Goal: Task Accomplishment & Management: Complete application form

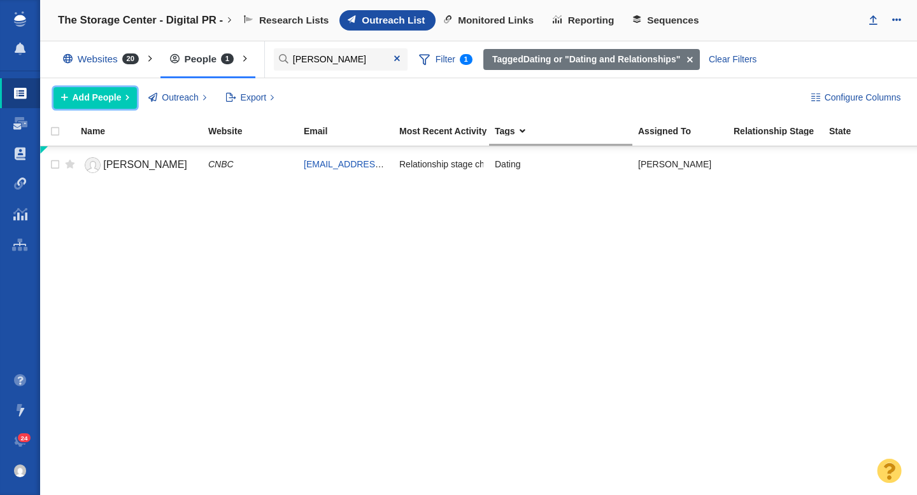
click at [99, 99] on span "Add People" at bounding box center [97, 97] width 49 height 13
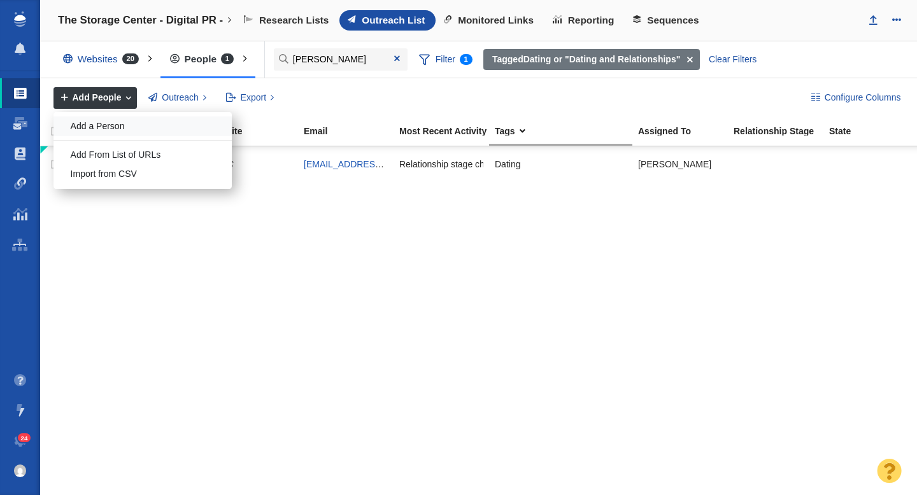
click at [110, 131] on div "Add a Person" at bounding box center [142, 126] width 178 height 20
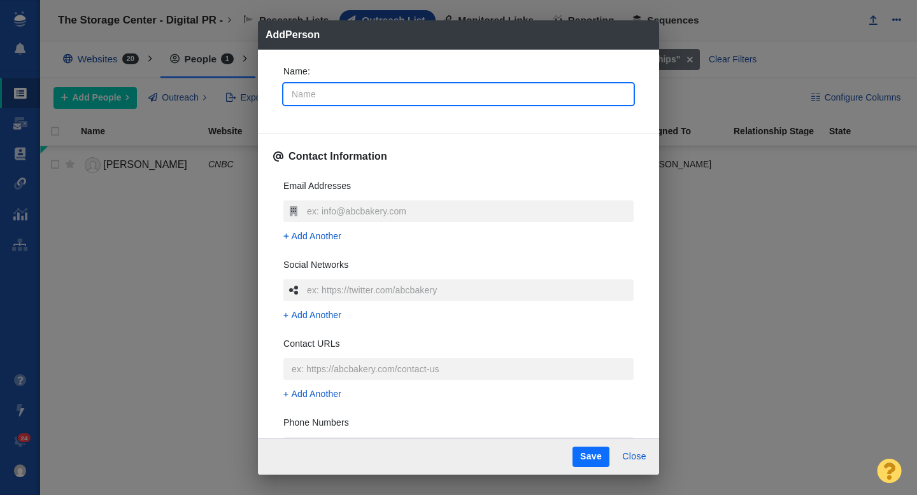
click at [341, 96] on input "Name :" at bounding box center [458, 94] width 350 height 22
type input "D"
type textarea "x"
type input "Da"
type textarea "x"
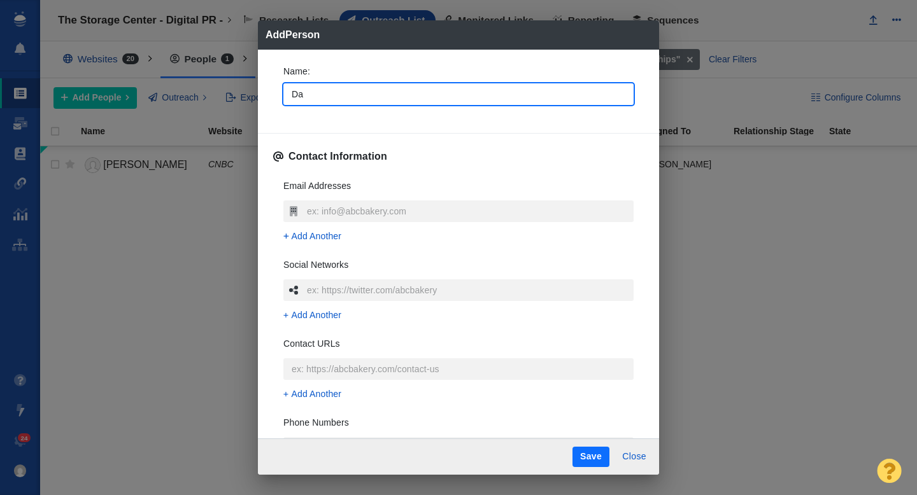
type input "Dat"
type textarea "x"
type input "Dati"
type textarea "x"
type input "Datin"
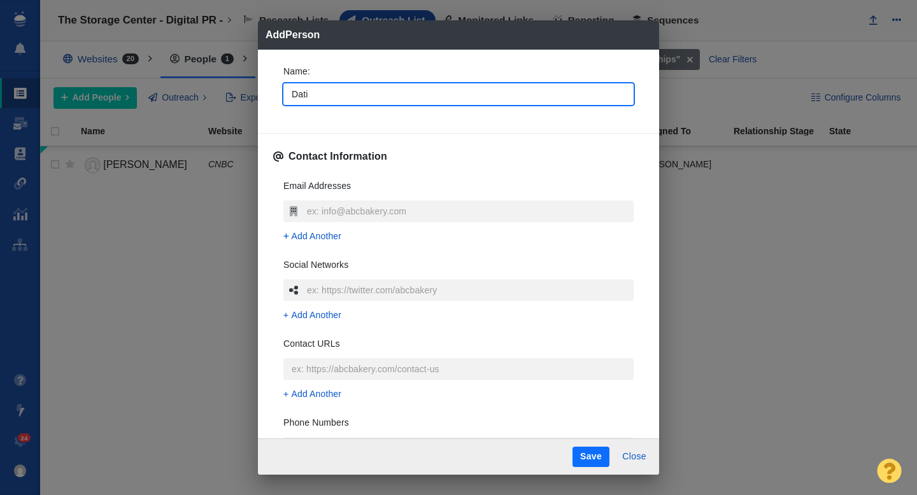
type textarea "x"
type input "Dating"
type textarea "x"
type input "DatingN"
type textarea "x"
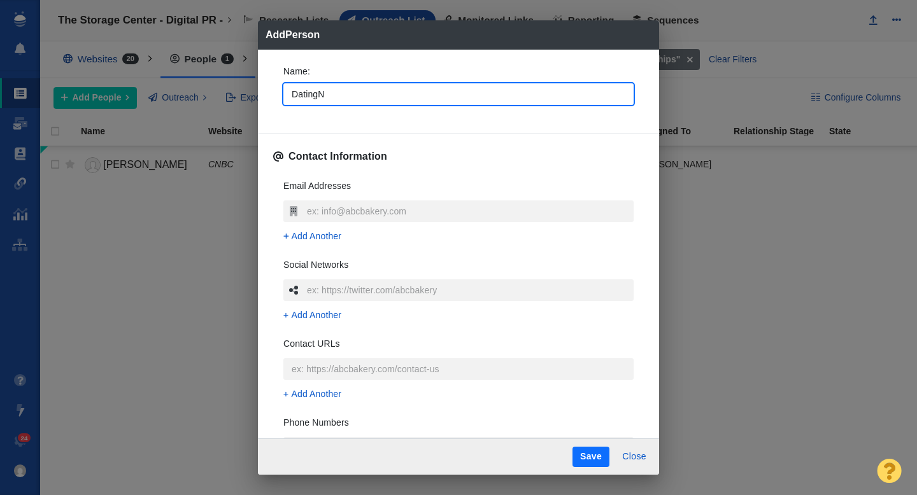
type input "DatingNe"
type textarea "x"
type input "DatingNew"
type textarea "x"
type input "DatingNews"
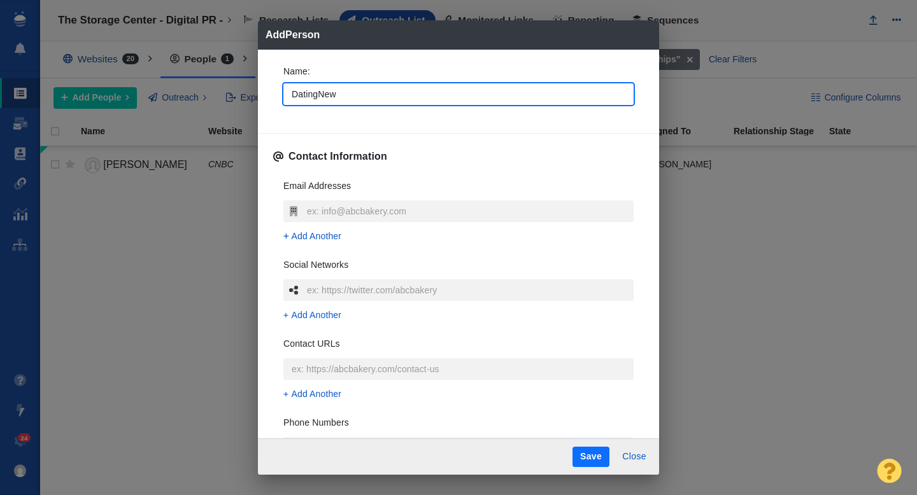
type textarea "x"
type input "DatingNews."
type textarea "x"
type input "DatingNews.c"
type textarea "x"
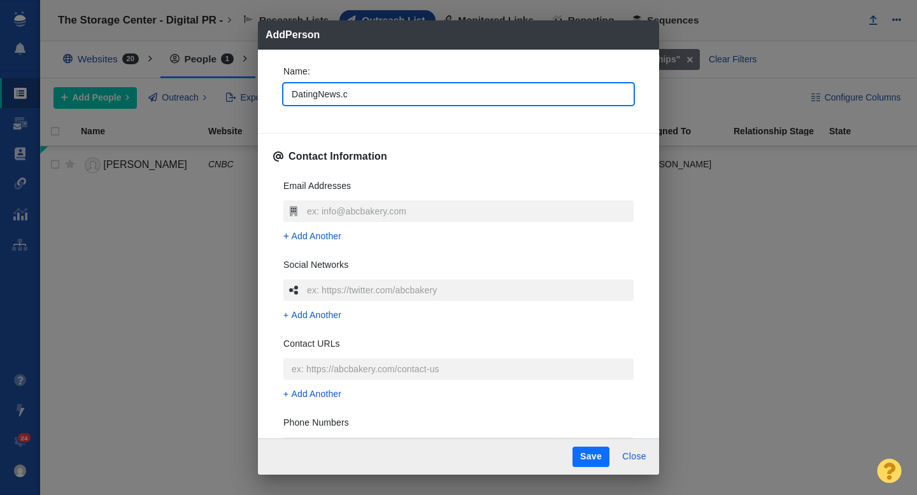
type input "[DOMAIN_NAME]"
type textarea "x"
type input "[DOMAIN_NAME]"
type textarea "x"
type input "[DOMAIN_NAME]"
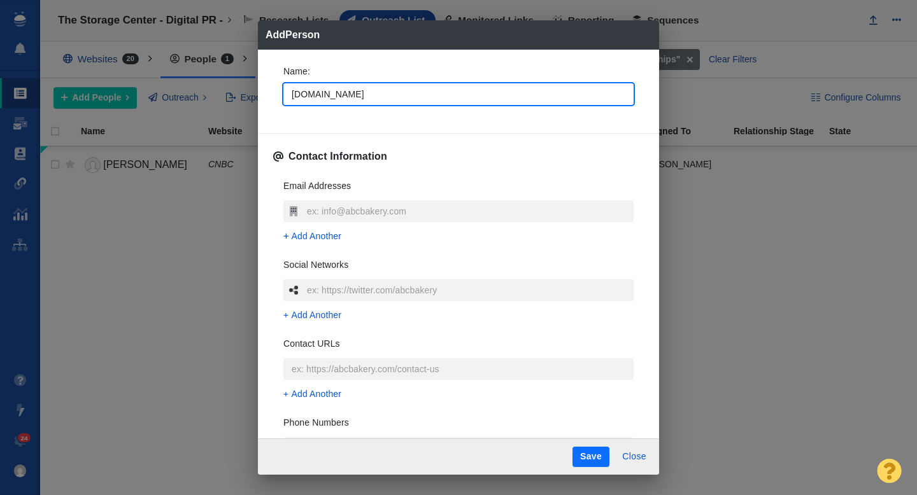
type textarea "x"
type input "[DOMAIN_NAME] team"
type textarea "x"
type input "[DOMAIN_NAME] team"
type textarea "x"
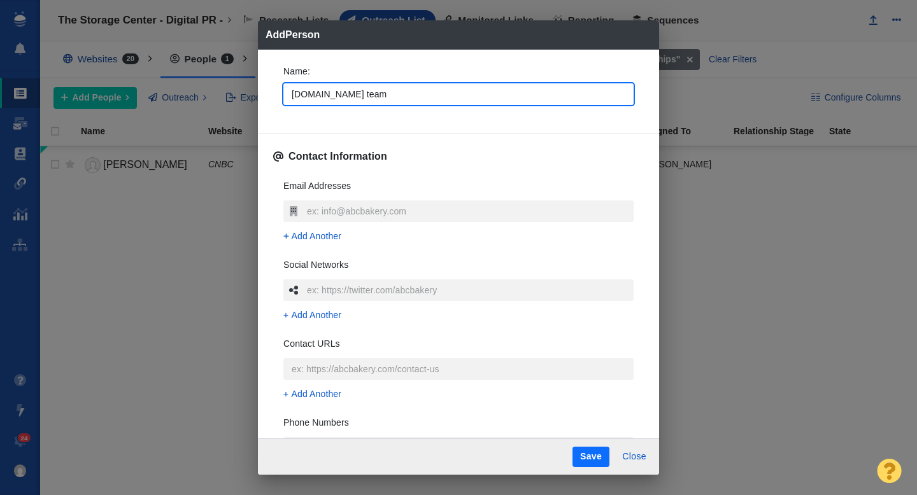
click at [262, 116] on div "Name : [DOMAIN_NAME] team Contact Information Email Addresses Add Another Socia…" at bounding box center [458, 245] width 401 height 390
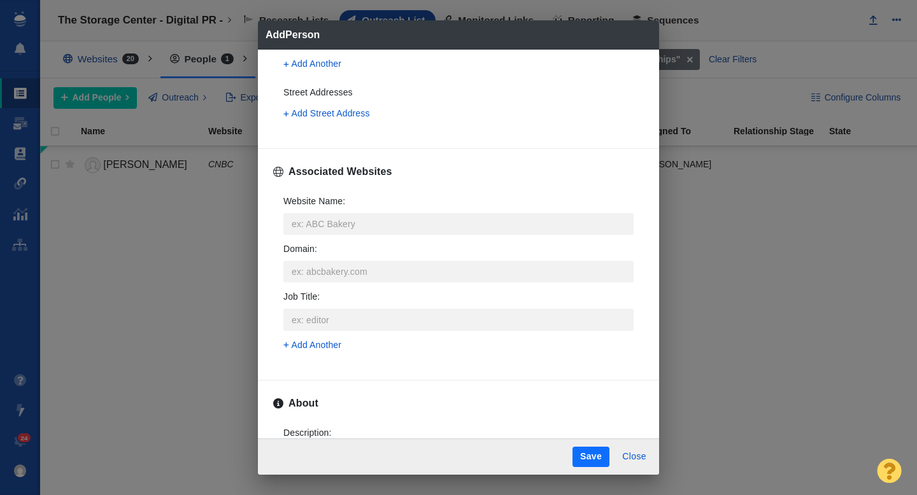
scroll to position [425, 0]
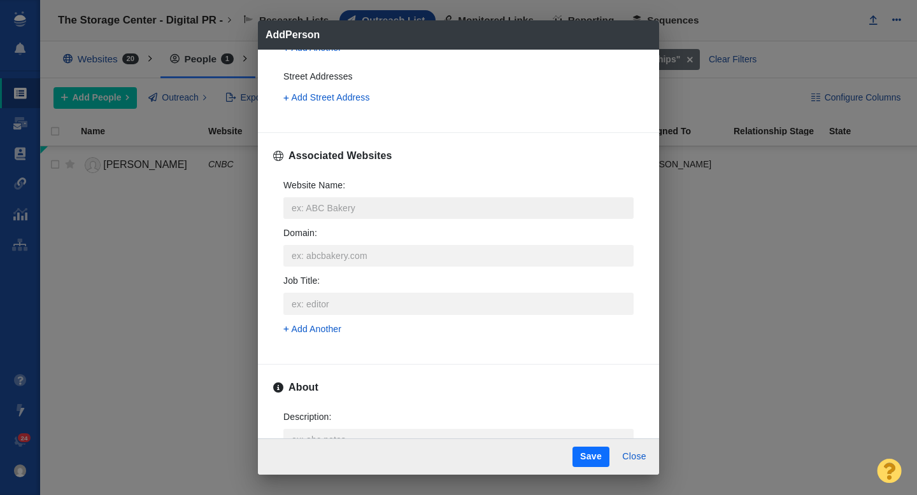
click at [304, 205] on input "Website Name :" at bounding box center [458, 208] width 350 height 22
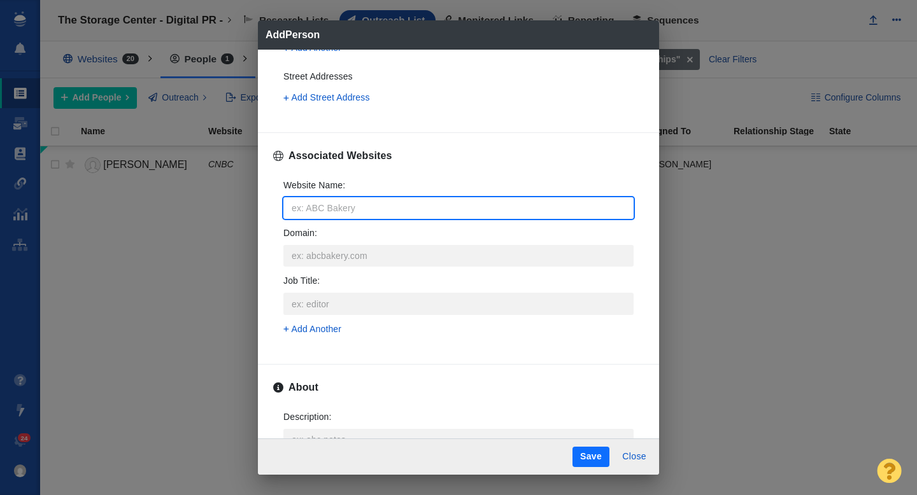
type input "d"
type textarea "x"
type input "da"
type textarea "x"
type input "dat"
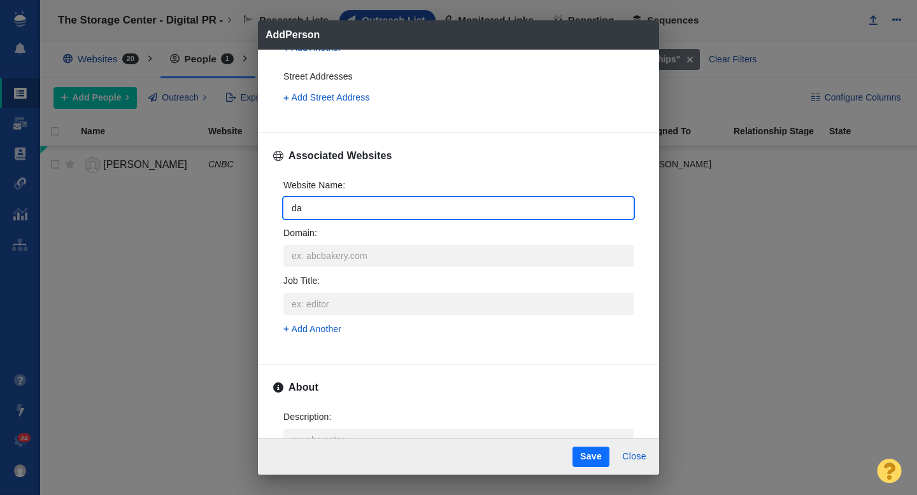
type textarea "x"
type input "dati"
type textarea "x"
type input "datin"
type textarea "x"
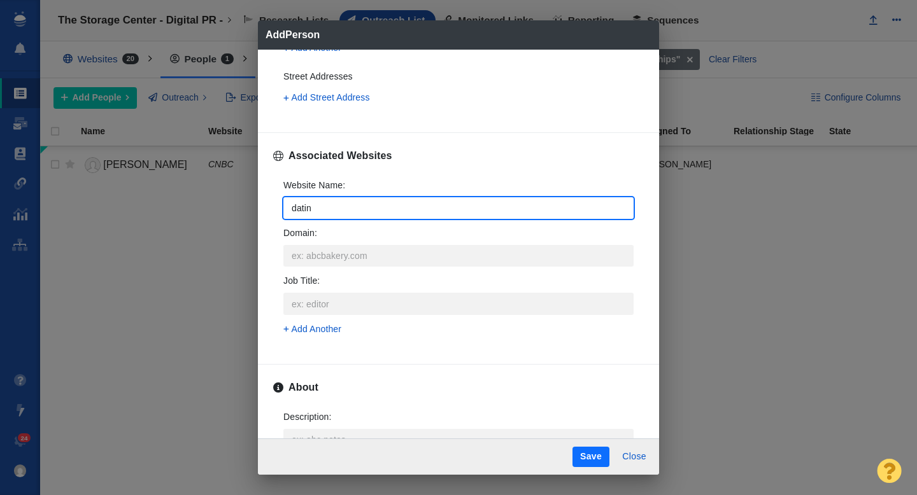
type input "dating"
type textarea "x"
type input "datingn"
type textarea "x"
type input "datingne"
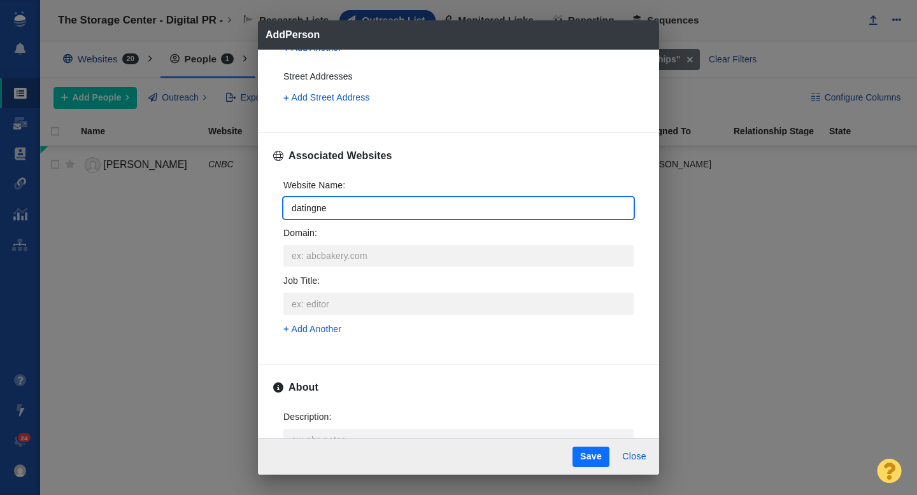
type textarea "x"
type input "datingnew"
type textarea "x"
type input "datingnews"
type textarea "x"
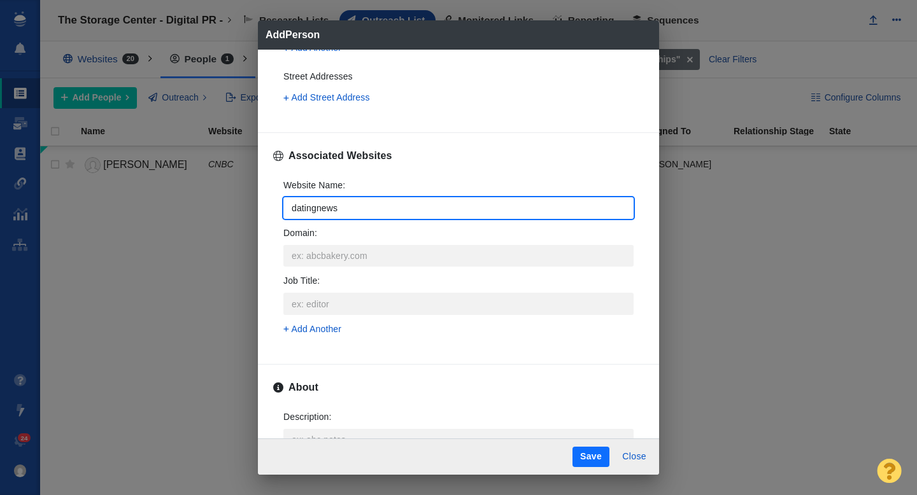
type input "datingnews."
type textarea "x"
type input "datingnews.c"
type textarea "x"
type input "[DOMAIN_NAME]"
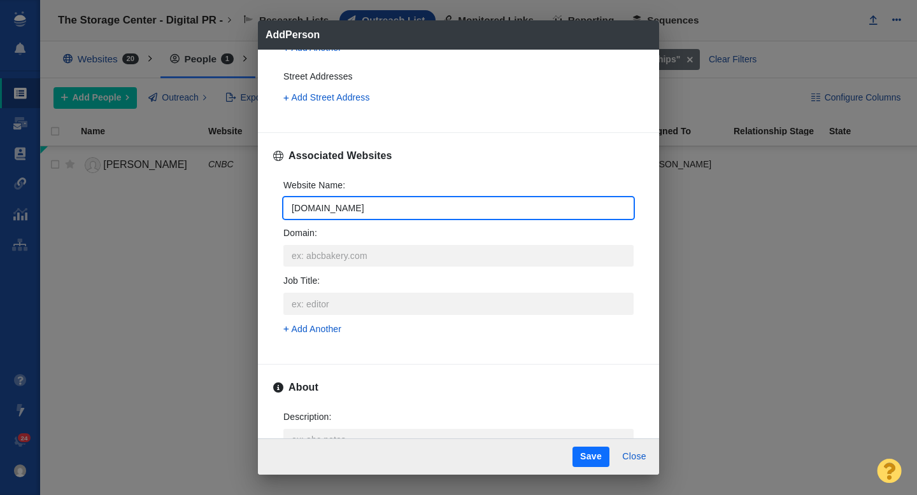
type textarea "x"
type input "[DOMAIN_NAME]"
click at [274, 218] on div "Website Name : [DOMAIN_NAME] Domain : Job Title : Add Another" at bounding box center [458, 261] width 371 height 185
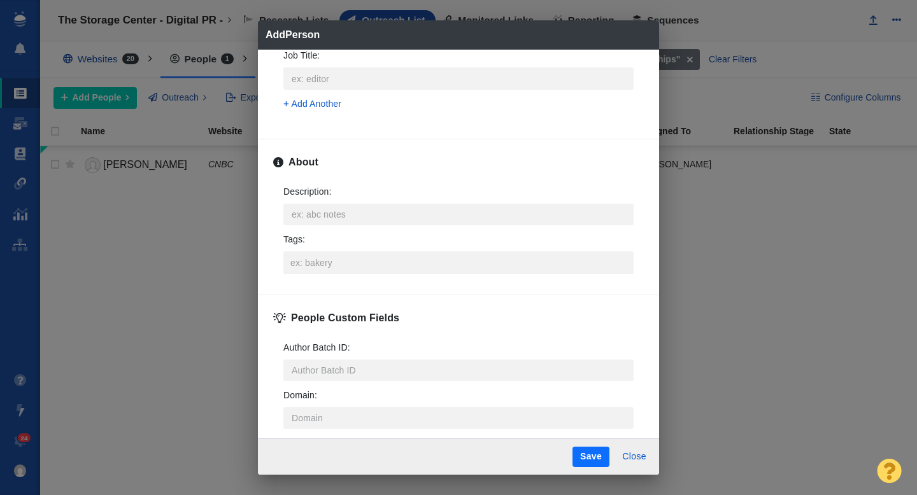
scroll to position [668, 0]
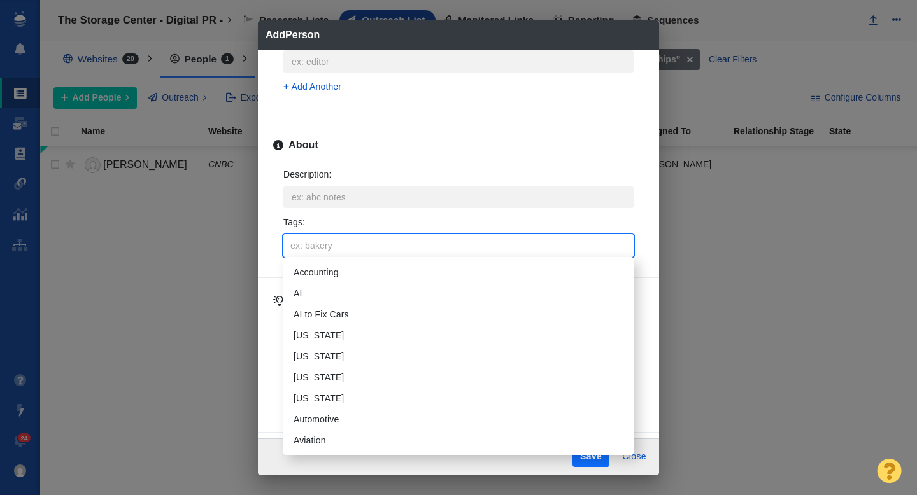
click at [314, 244] on input "Tags :" at bounding box center [458, 245] width 342 height 23
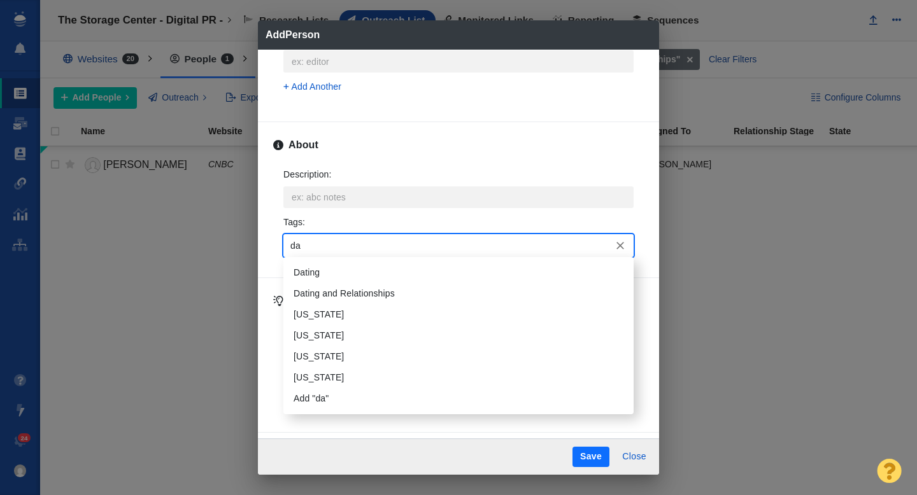
type input "dat"
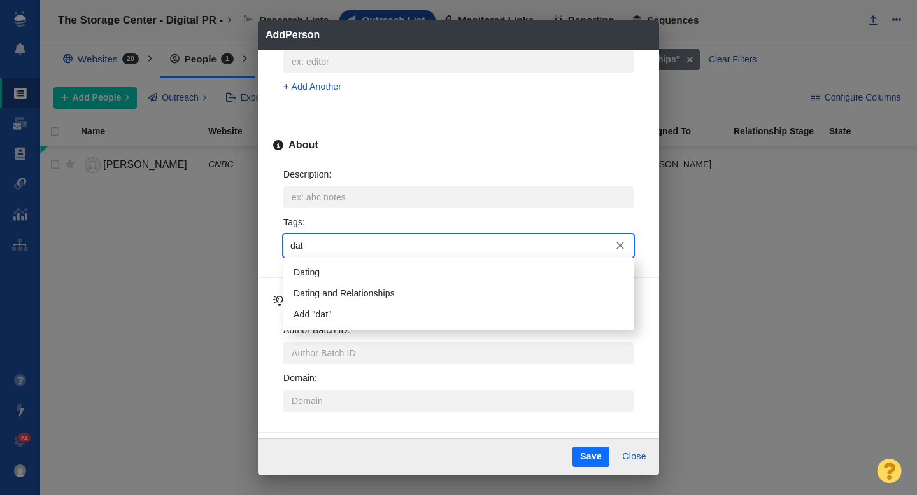
click at [314, 278] on li "Dating" at bounding box center [458, 272] width 350 height 21
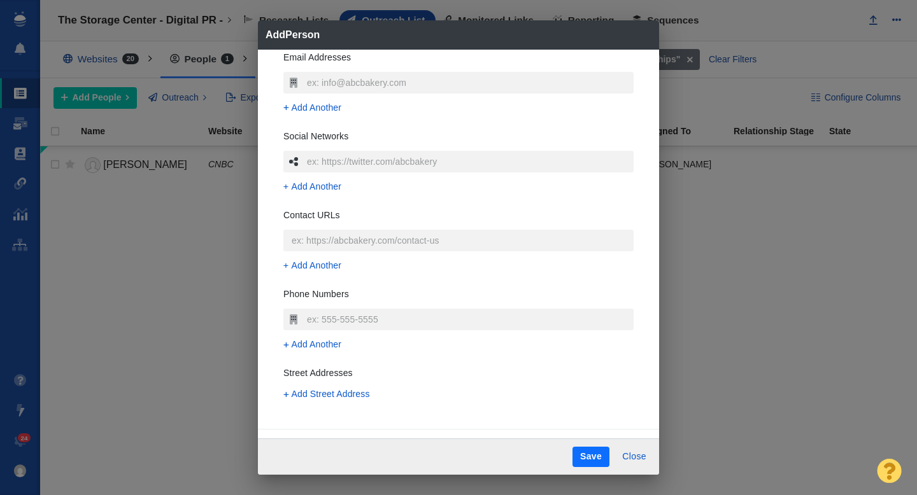
scroll to position [108, 0]
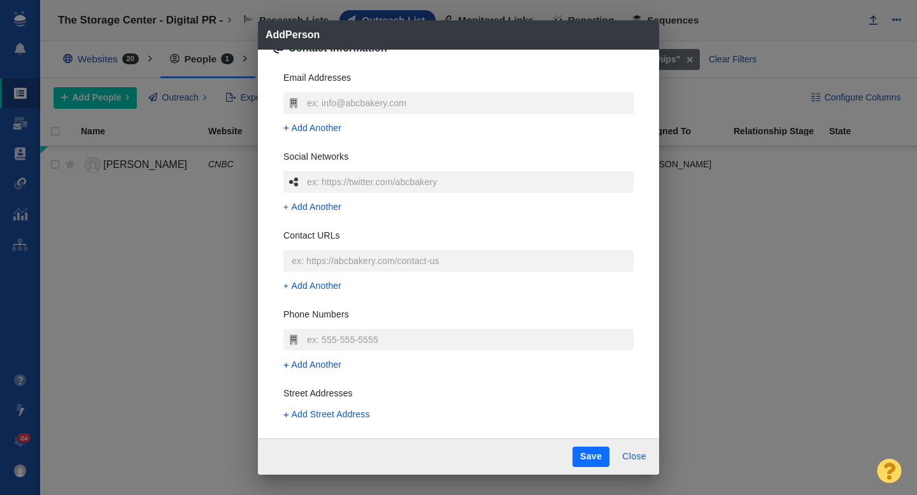
type textarea "x"
click at [358, 259] on input "text" at bounding box center [458, 261] width 350 height 22
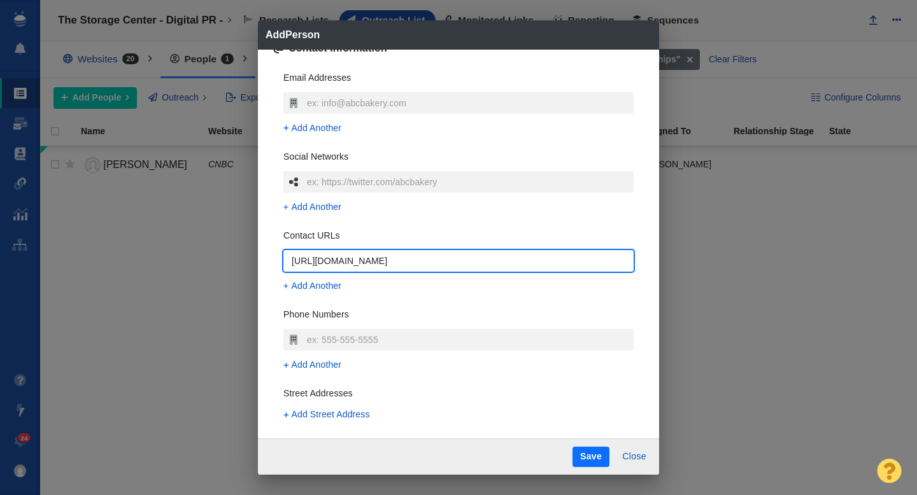
type input "[URL][DOMAIN_NAME]"
click at [581, 451] on button "Save" at bounding box center [590, 457] width 37 height 20
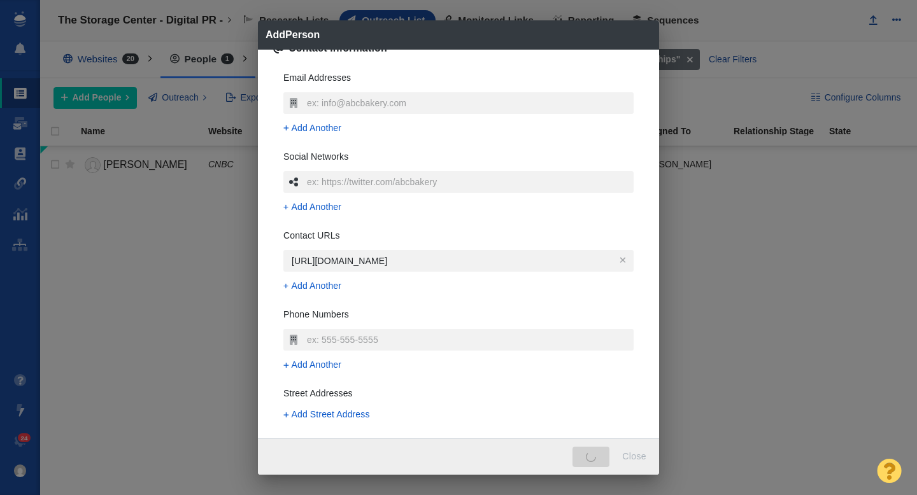
type textarea "x"
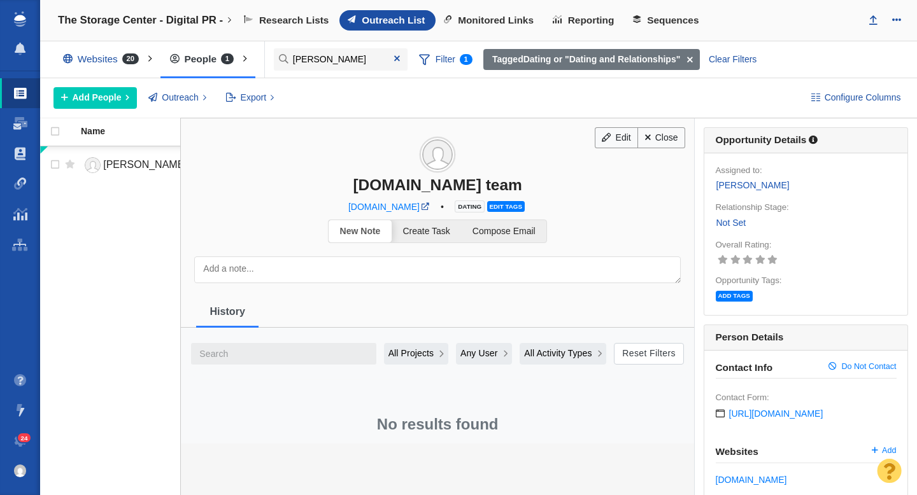
click at [728, 222] on link "Not Set" at bounding box center [731, 223] width 31 height 15
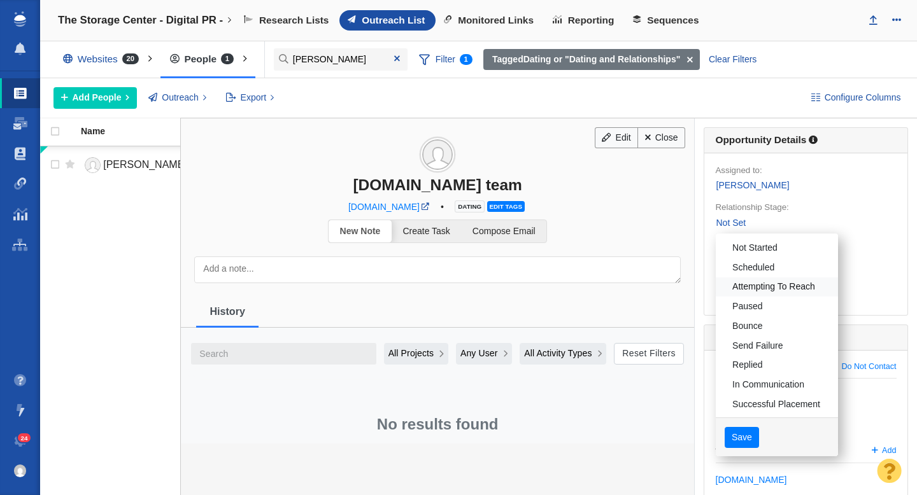
click at [752, 285] on link "Attempting To Reach" at bounding box center [777, 288] width 122 height 20
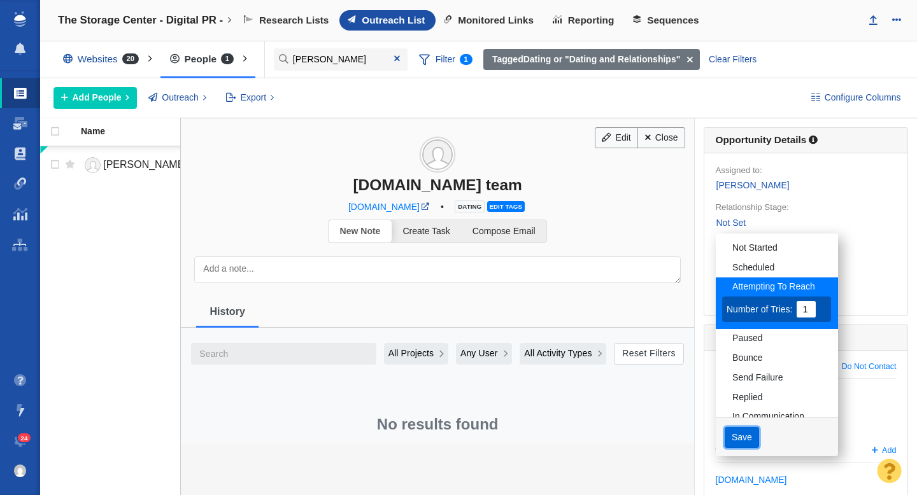
click at [754, 441] on button "Save" at bounding box center [741, 438] width 35 height 22
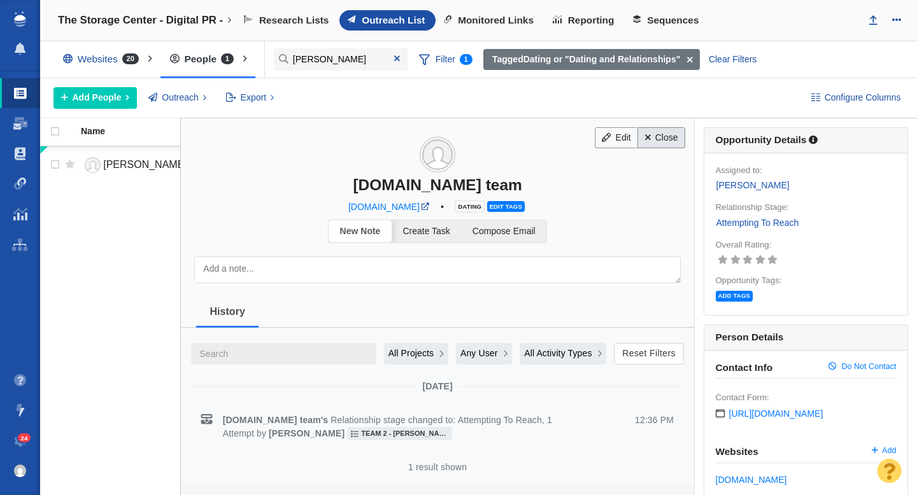
click at [670, 139] on link "Close" at bounding box center [661, 138] width 48 height 22
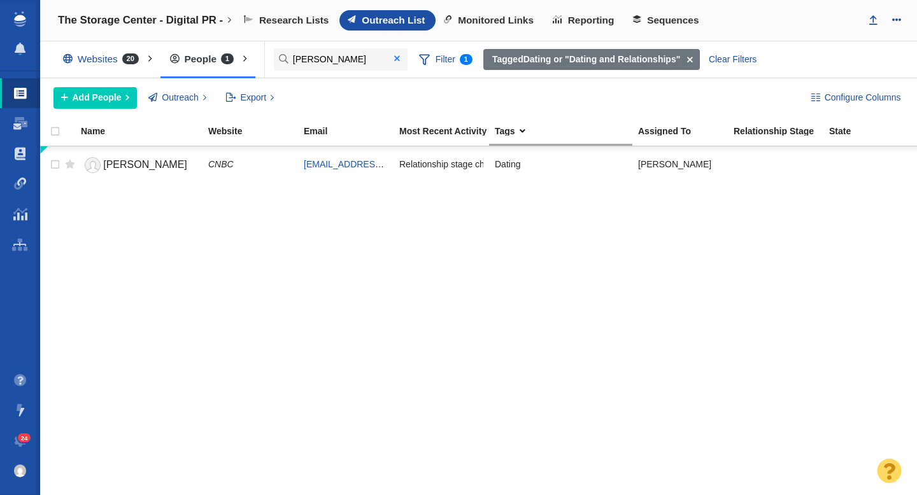
click at [398, 59] on span at bounding box center [397, 58] width 6 height 9
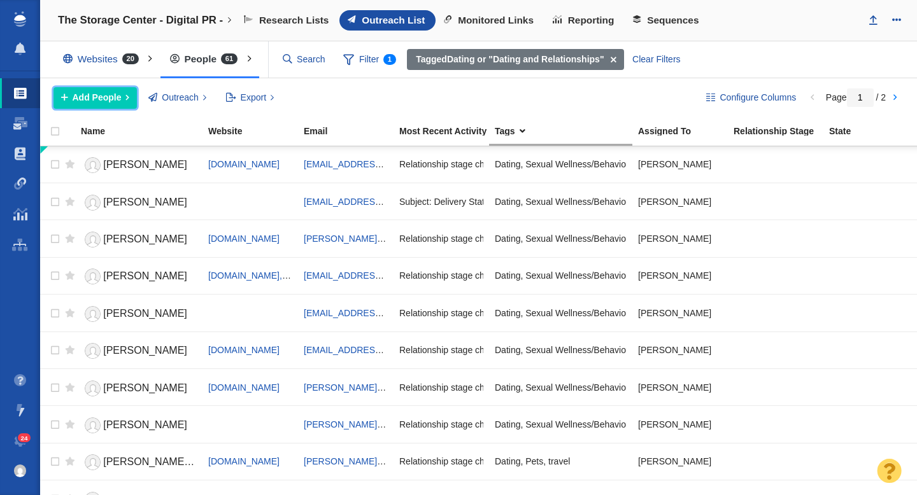
click at [103, 105] on button "Add People" at bounding box center [94, 98] width 83 height 22
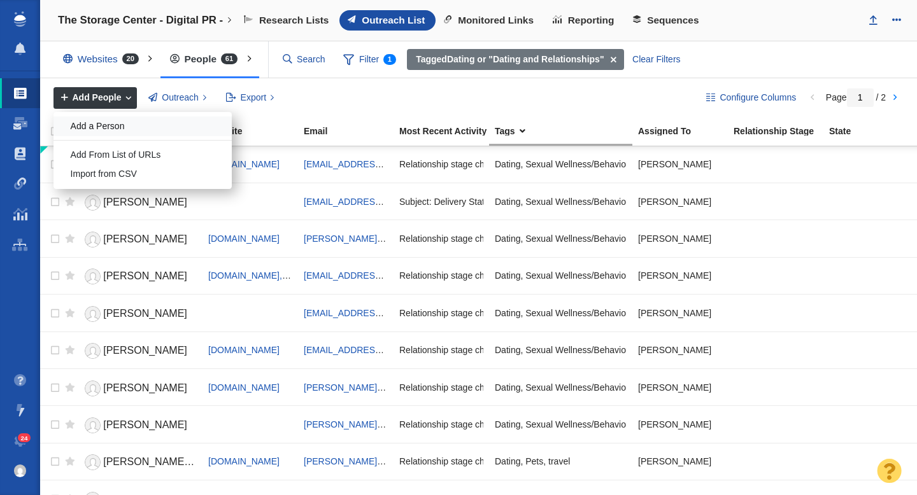
click at [111, 130] on div "Add a Person" at bounding box center [142, 126] width 178 height 20
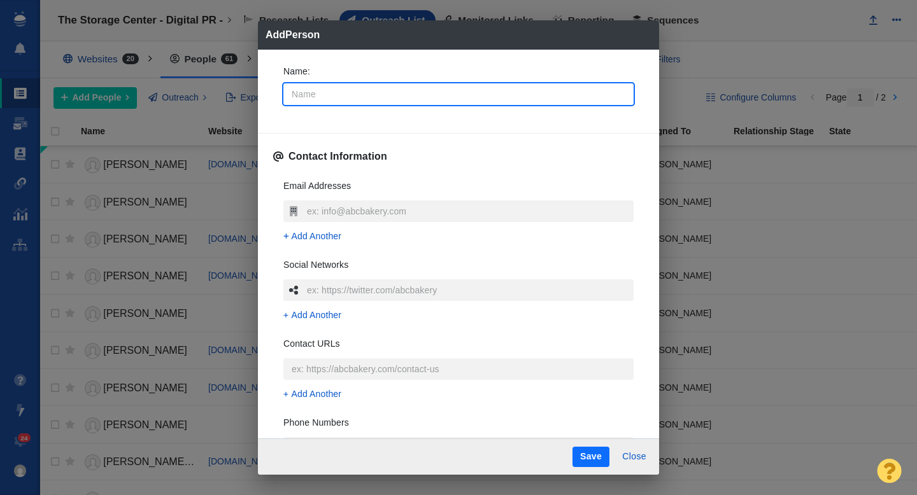
click at [339, 95] on input "Name :" at bounding box center [458, 94] width 350 height 22
type input "D"
type textarea "x"
type input "Da"
type textarea "x"
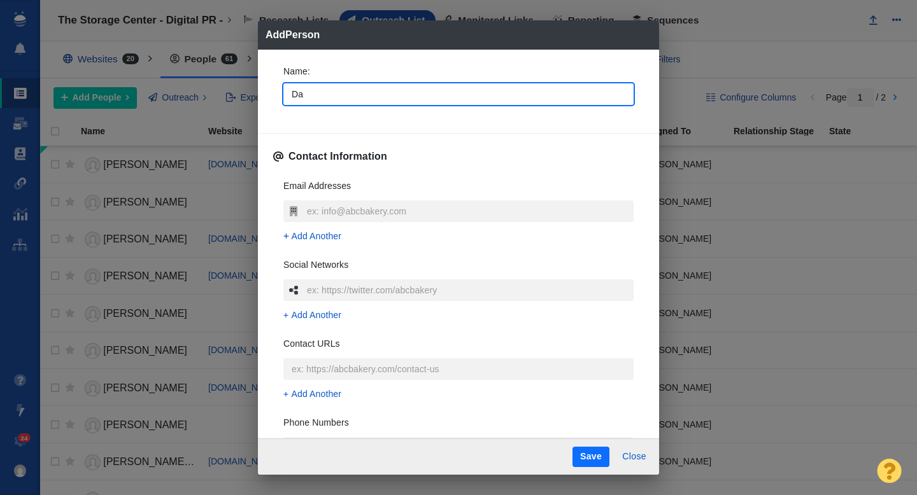
type input "Dat"
type textarea "x"
type input "Dating"
type textarea "x"
type input "Datin"
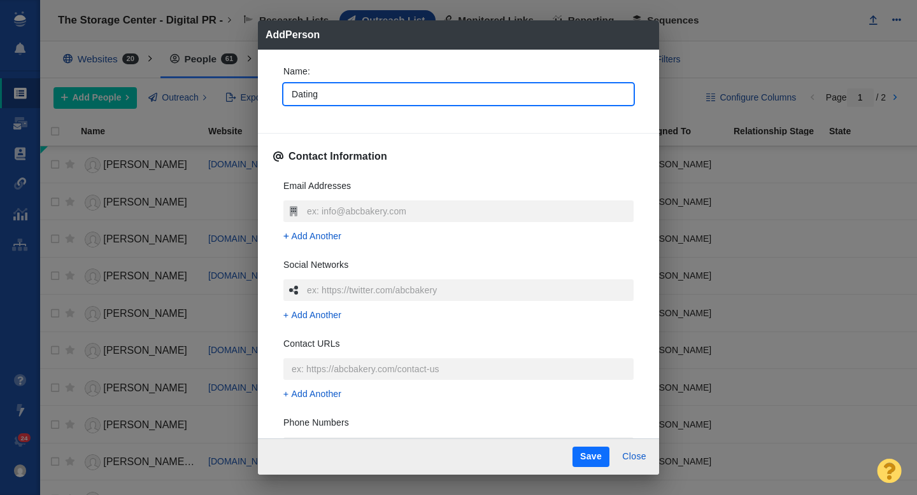
type textarea "x"
type input "Dati"
type textarea "x"
type input "Dat"
type textarea "x"
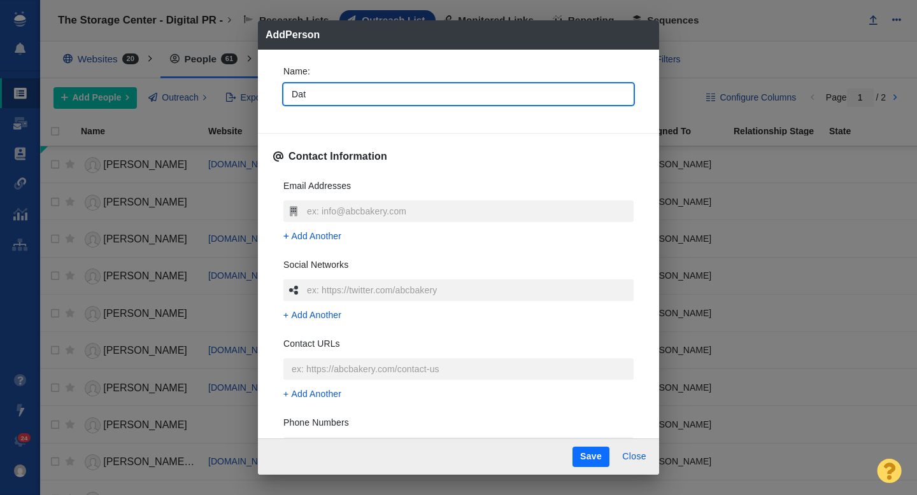
type input "Da"
type textarea "x"
type input "D"
type textarea "x"
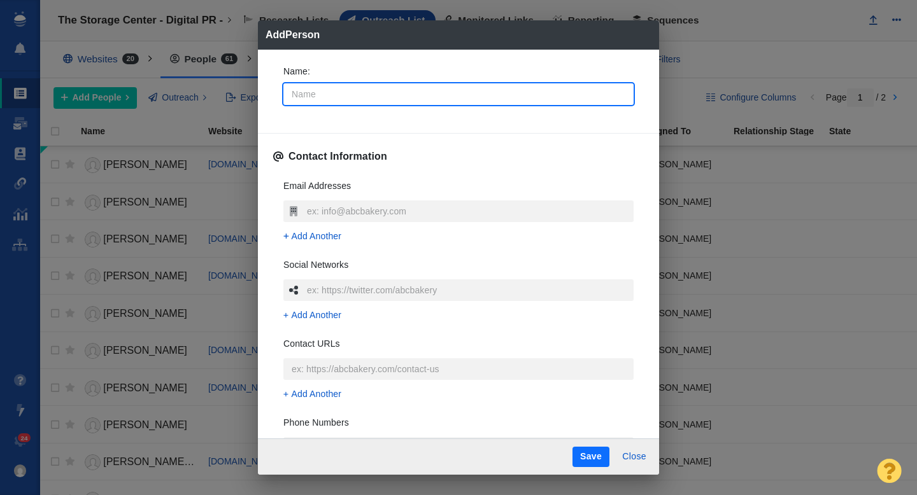
type input "H"
type textarea "x"
type input "Ha"
type textarea "x"
type input "Hay"
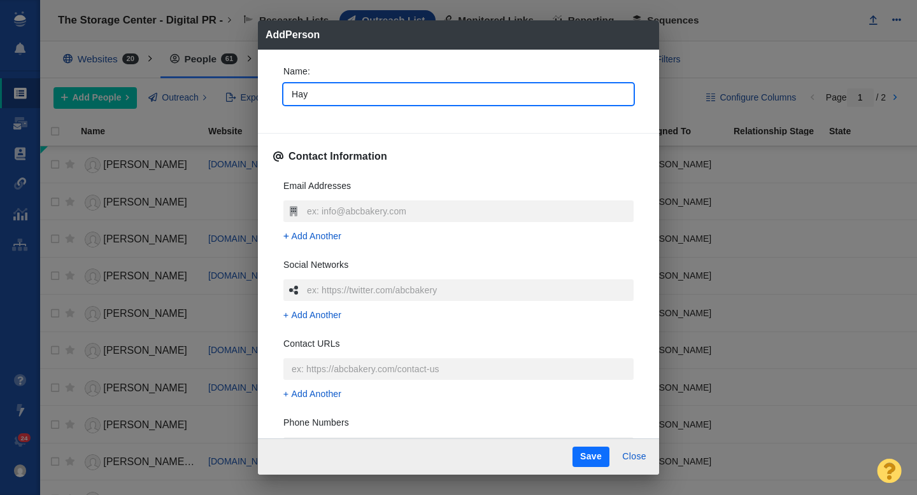
type textarea "x"
type input "Hayl"
type textarea "x"
type input "Hayle"
type textarea "x"
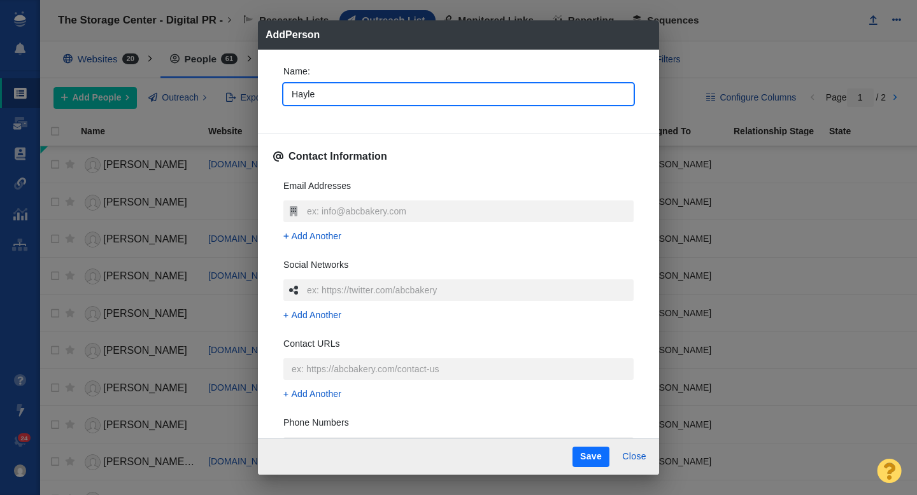
type input "Hayley"
type textarea "x"
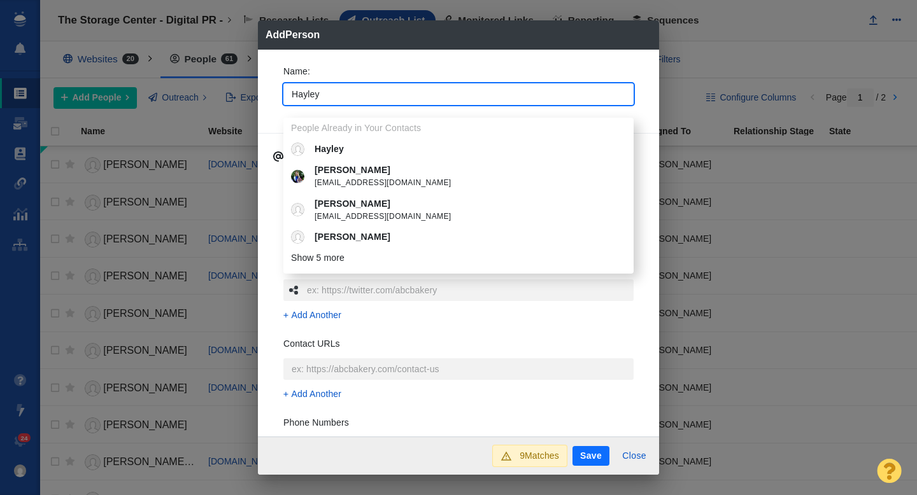
type input "Hayley"
type textarea "x"
click at [272, 81] on div "Name : [PERSON_NAME] People Already in Your Contacts [PERSON_NAME] [EMAIL_ADDRE…" at bounding box center [458, 244] width 401 height 388
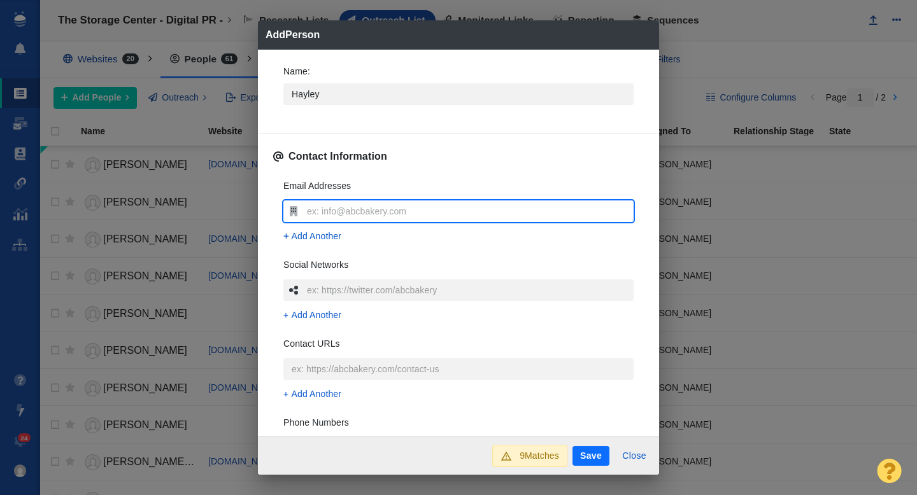
click at [327, 208] on input "text" at bounding box center [469, 212] width 330 height 22
type input "[EMAIL_ADDRESS][DOMAIN_NAME]"
type textarea "x"
type input "[EMAIL_ADDRESS][DOMAIN_NAME]"
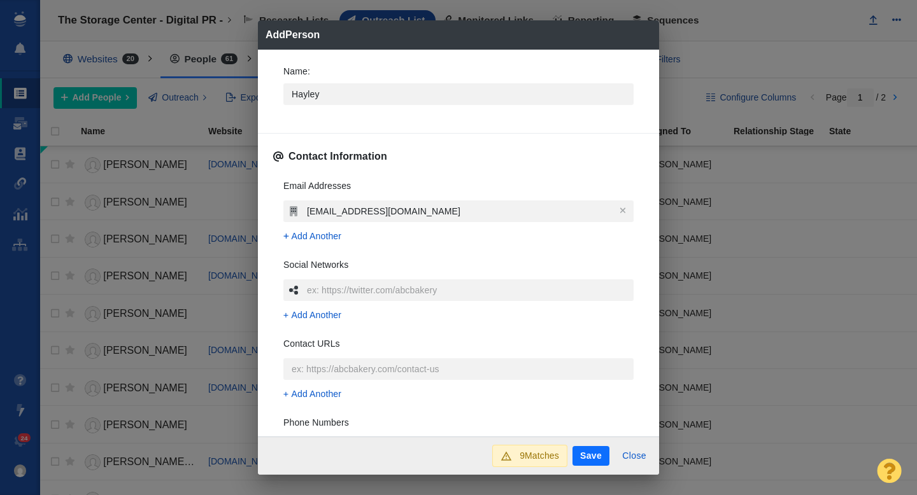
click at [273, 232] on div "Email Addresses [EMAIL_ADDRESS][DOMAIN_NAME] Add Another Social Networks Add An…" at bounding box center [458, 358] width 371 height 379
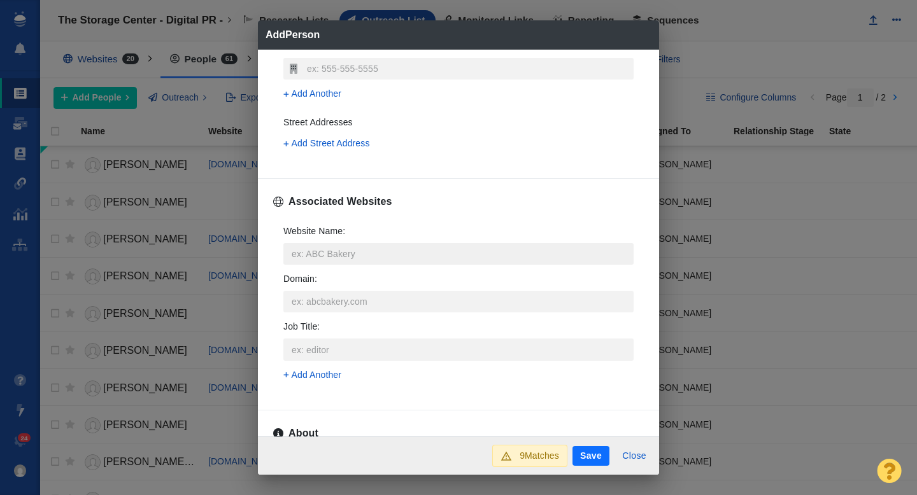
scroll to position [399, 0]
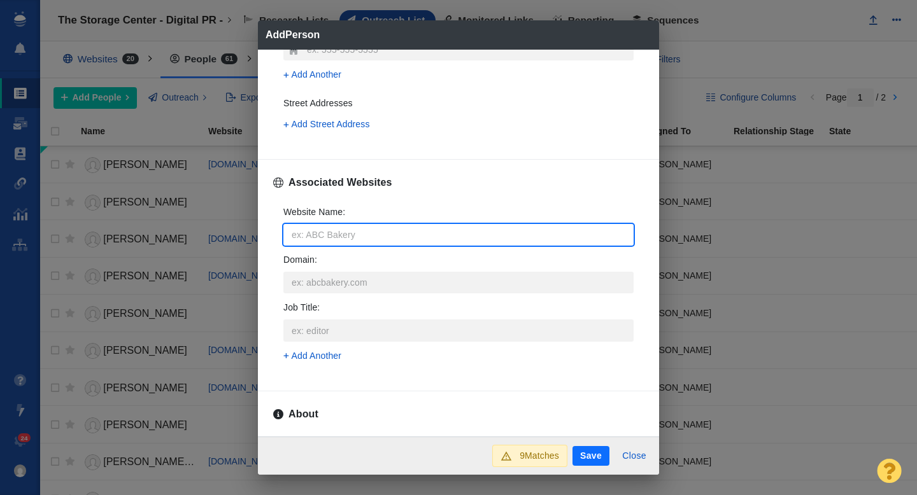
click at [321, 239] on input "Website Name :" at bounding box center [458, 235] width 350 height 22
type input "d"
type textarea "x"
type input "da"
type textarea "x"
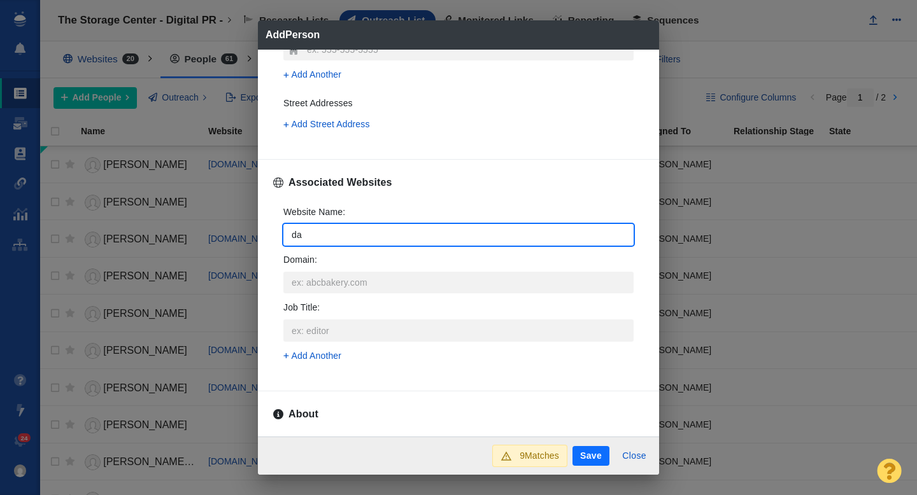
type input "dat"
type textarea "x"
type input "dati"
type textarea "x"
type input "datig"
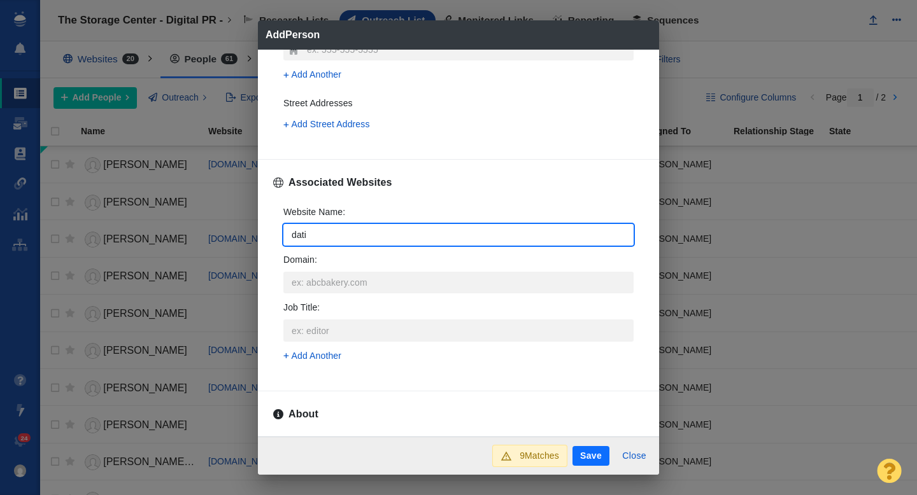
type textarea "x"
type input "datiga"
type textarea "x"
type input "datig"
type textarea "x"
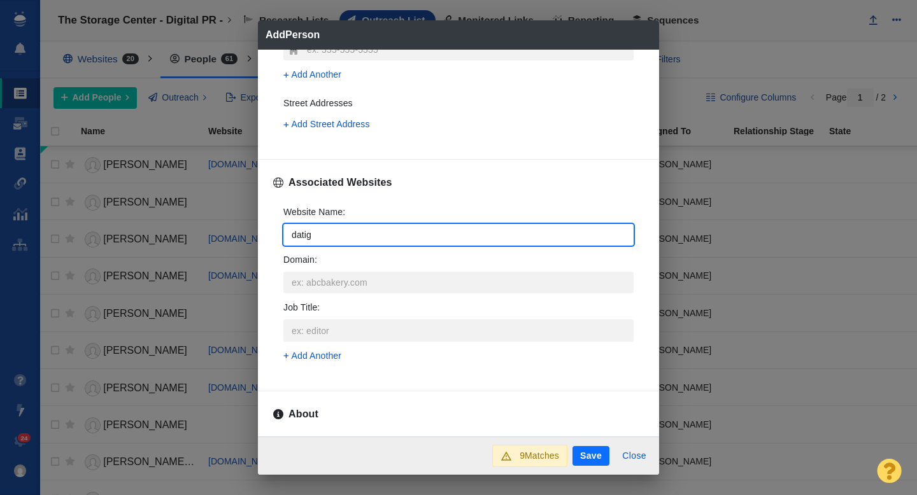
type input "dati"
type textarea "x"
type input "dat"
type textarea "x"
type input "dati"
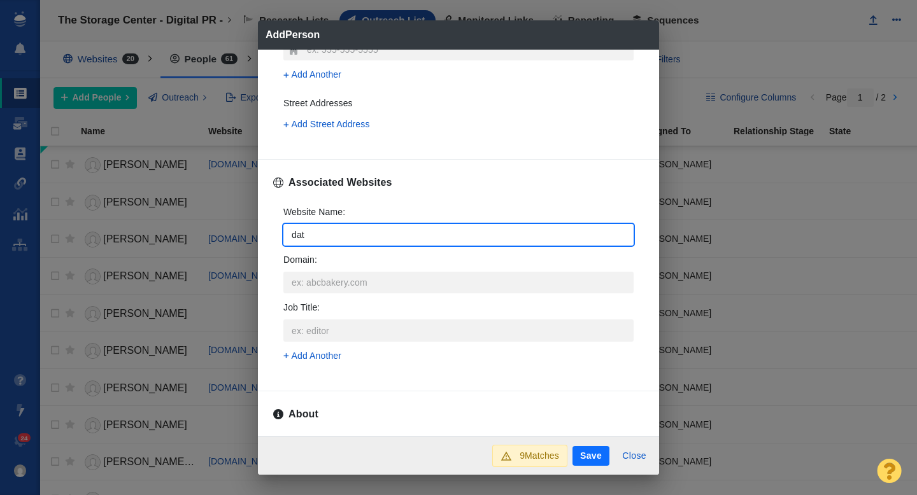
type textarea "x"
type input "datin"
type textarea "x"
type input "dating"
type textarea "x"
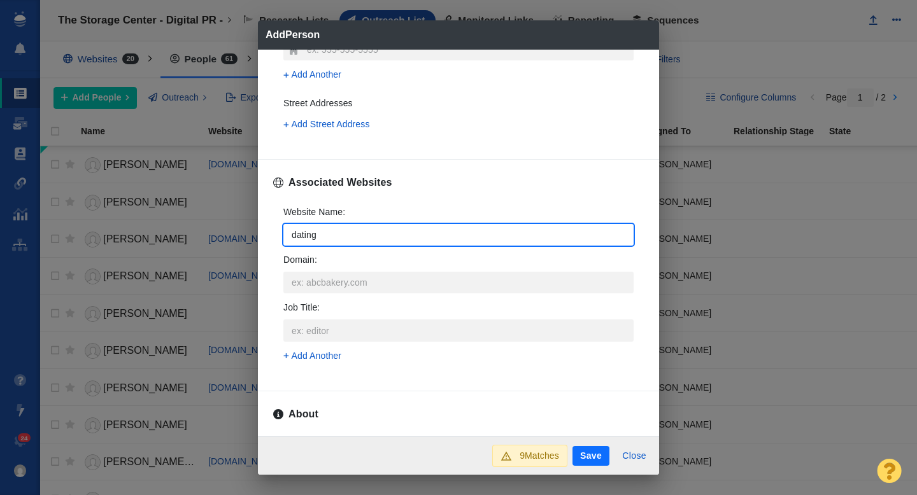
type input "datinga"
type textarea "x"
type input "datingad"
type textarea "x"
type input "datingadv"
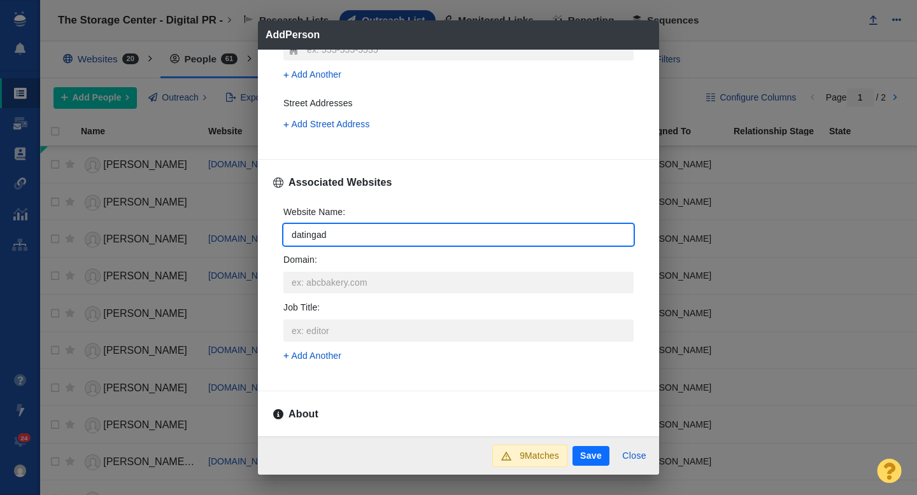
type textarea "x"
type input "datingadvi"
type textarea "x"
type input "datingadvic"
type textarea "x"
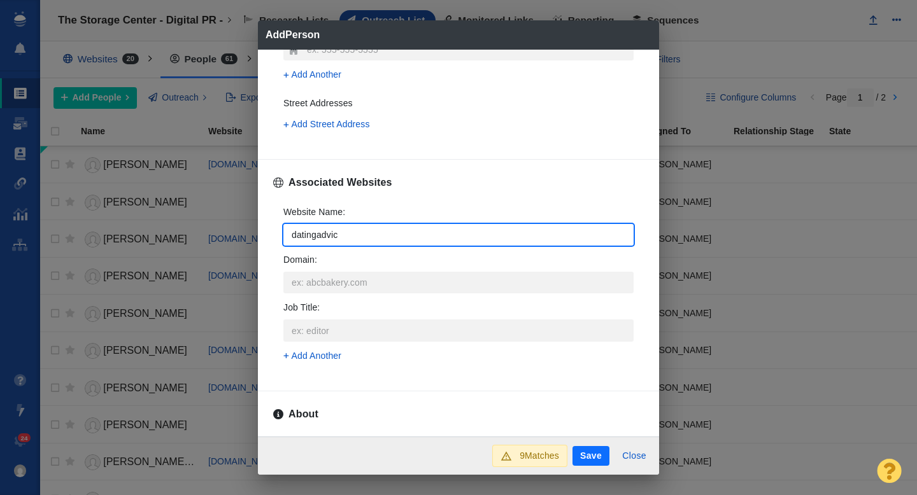
type input "datingadvice"
type textarea "x"
type input "datingadvice."
type textarea "x"
type input "datingadvice.c"
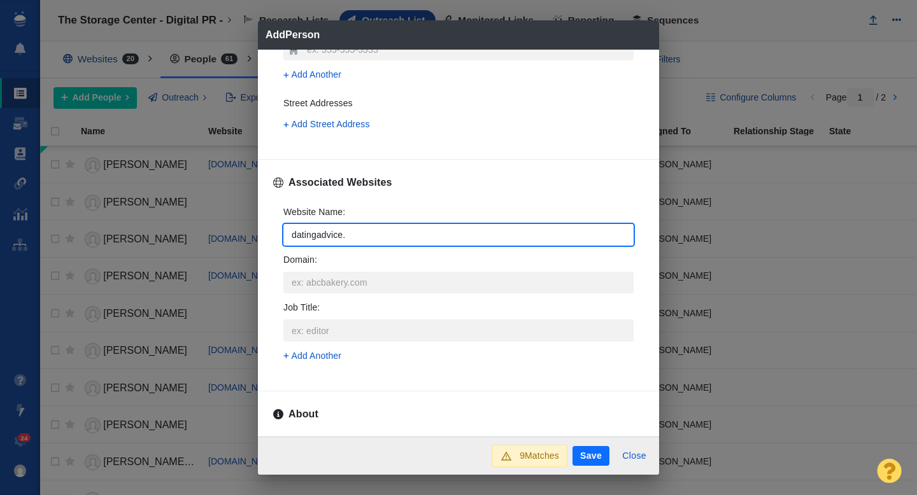
type textarea "x"
type input "[DOMAIN_NAME]"
type textarea "x"
type input "[DOMAIN_NAME]"
type textarea "x"
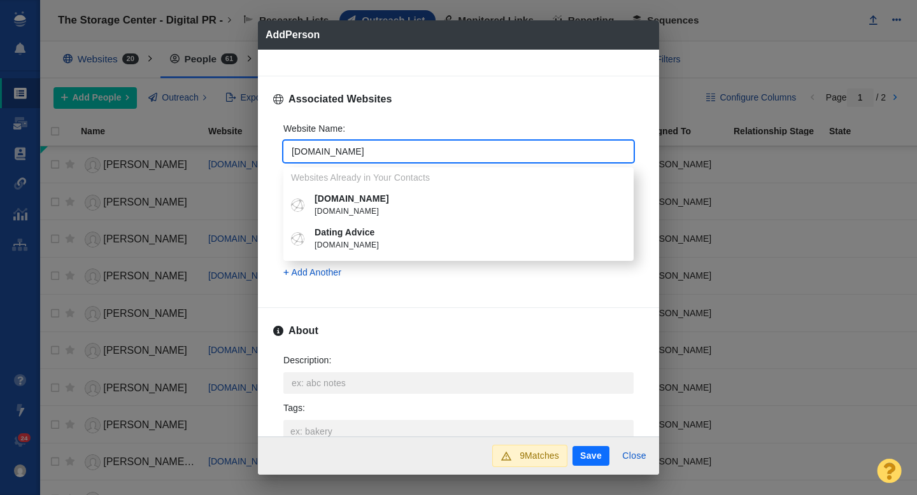
scroll to position [484, 0]
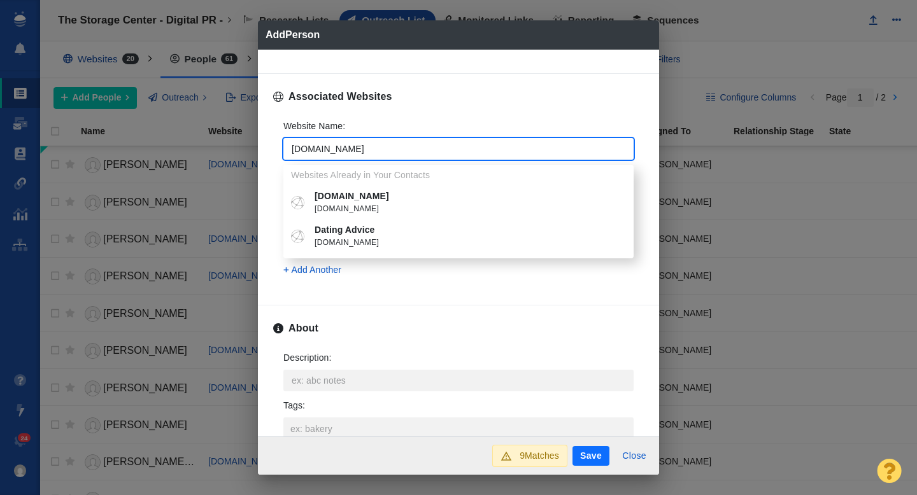
type input "[DOMAIN_NAME]"
click at [357, 229] on p "Dating Advice" at bounding box center [467, 229] width 306 height 13
type textarea "x"
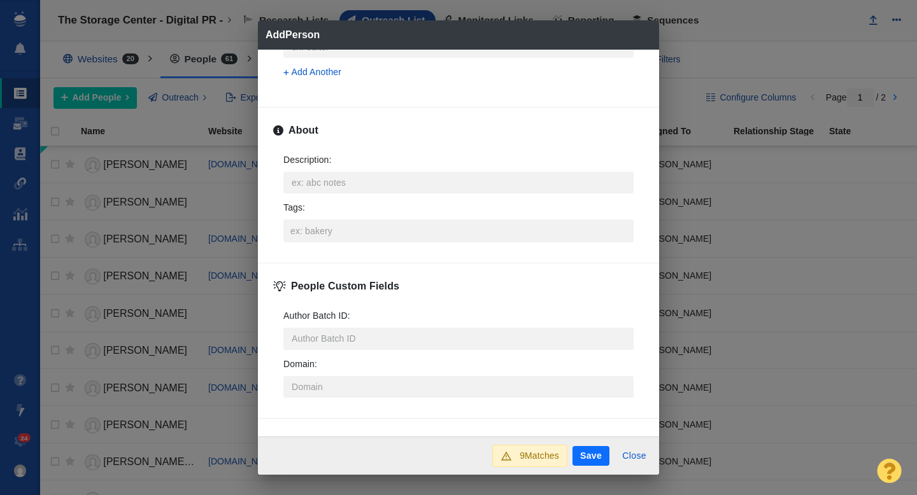
scroll to position [630, 0]
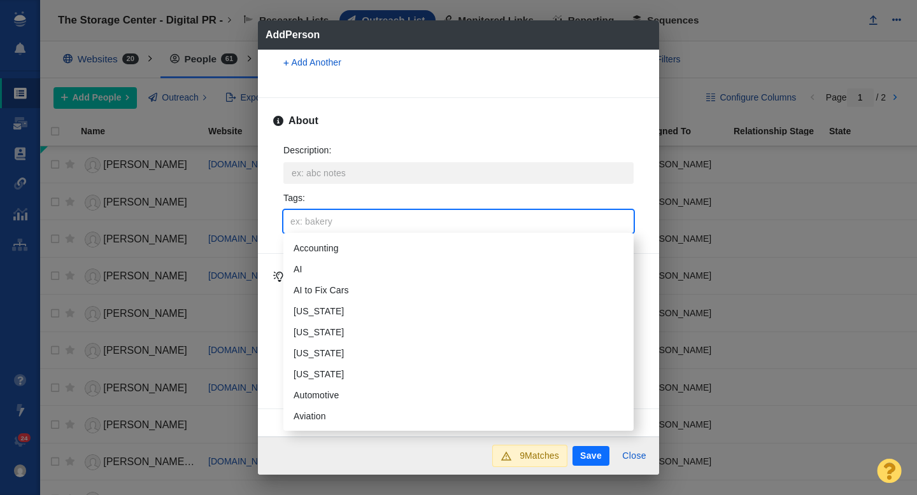
click at [328, 225] on input "Tags :" at bounding box center [458, 221] width 342 height 23
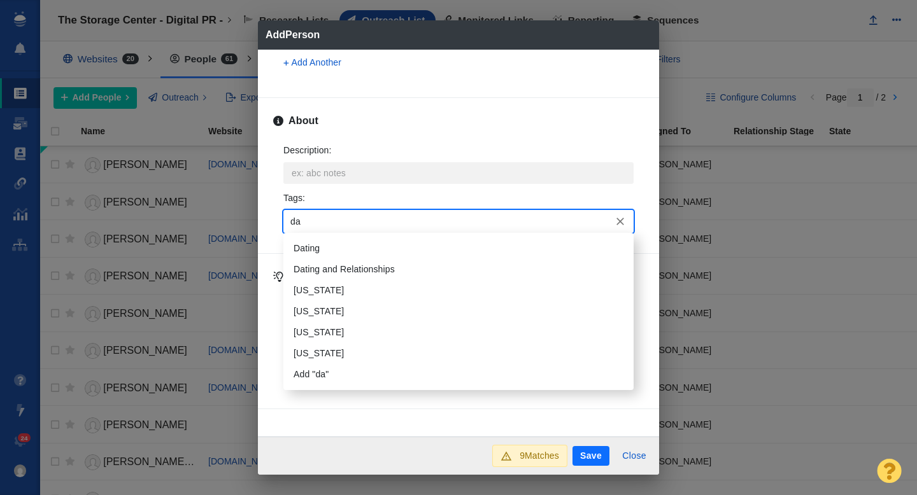
type input "dat"
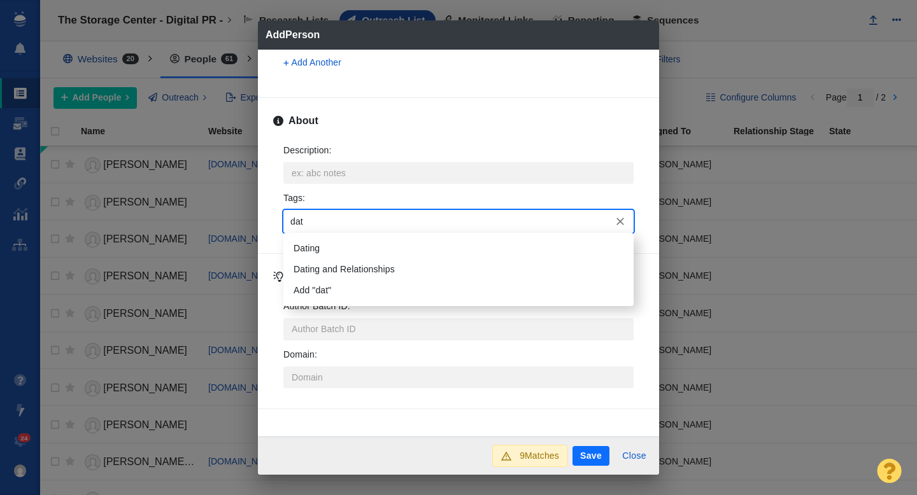
click at [327, 250] on li "Dating" at bounding box center [458, 248] width 350 height 21
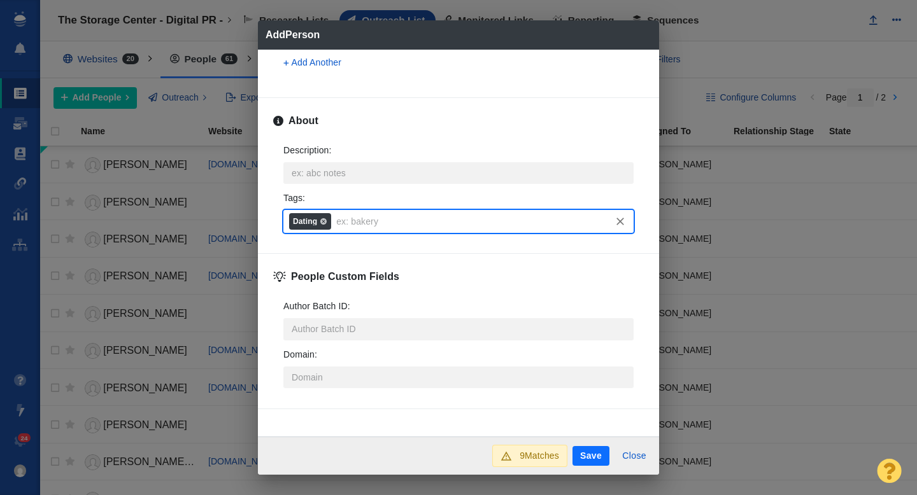
click at [585, 448] on button "Save" at bounding box center [590, 456] width 37 height 20
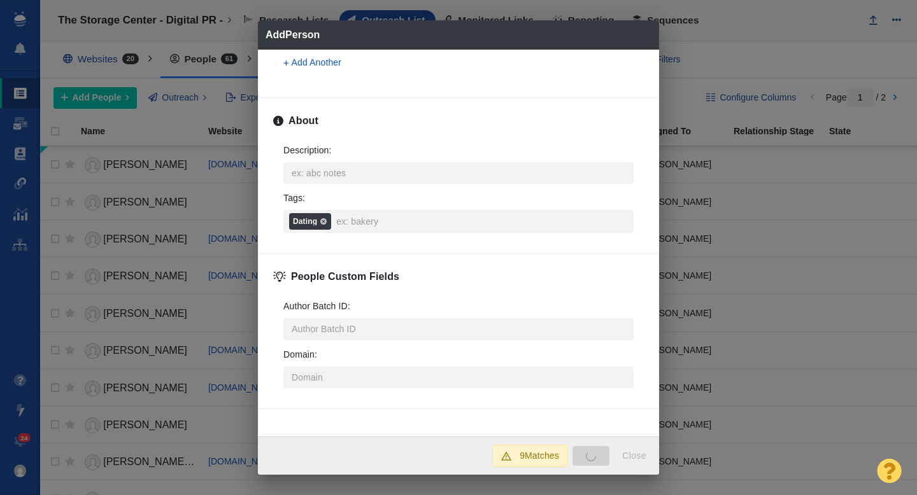
type textarea "x"
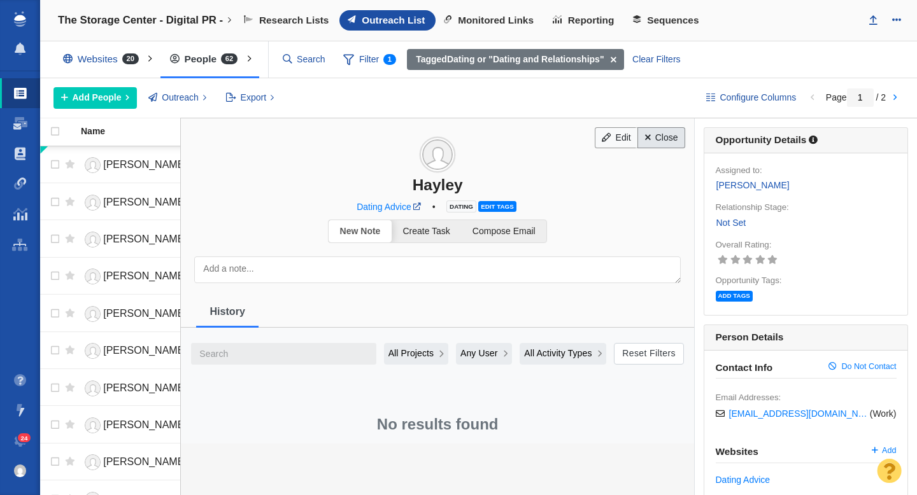
click at [662, 141] on link "Close" at bounding box center [661, 138] width 48 height 22
